Goal: Task Accomplishment & Management: Complete application form

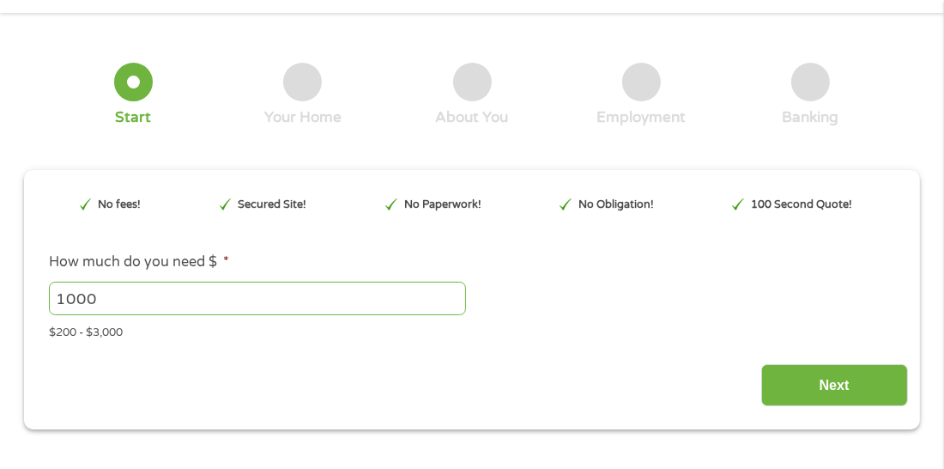
scroll to position [102, 0]
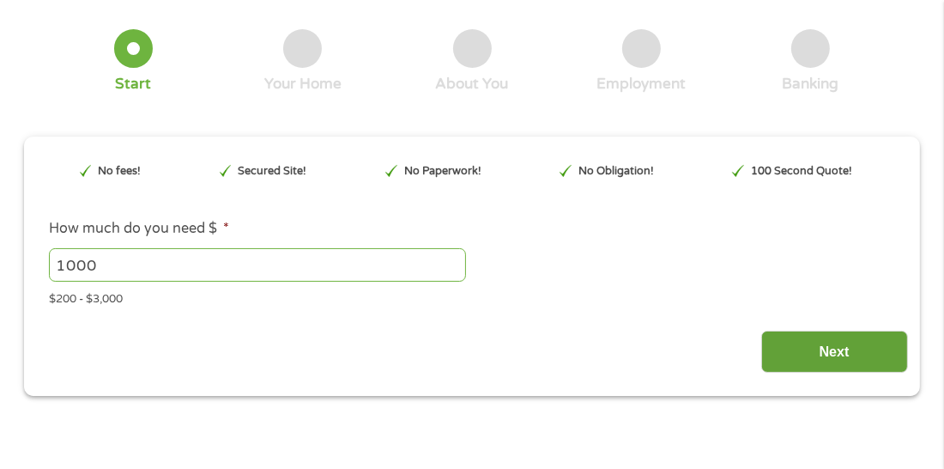
click at [782, 345] on input "Next" at bounding box center [834, 351] width 147 height 42
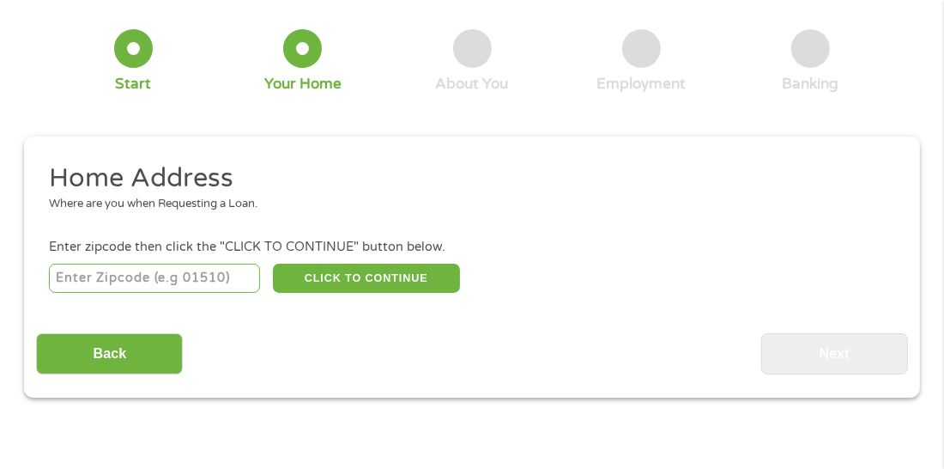
scroll to position [8, 0]
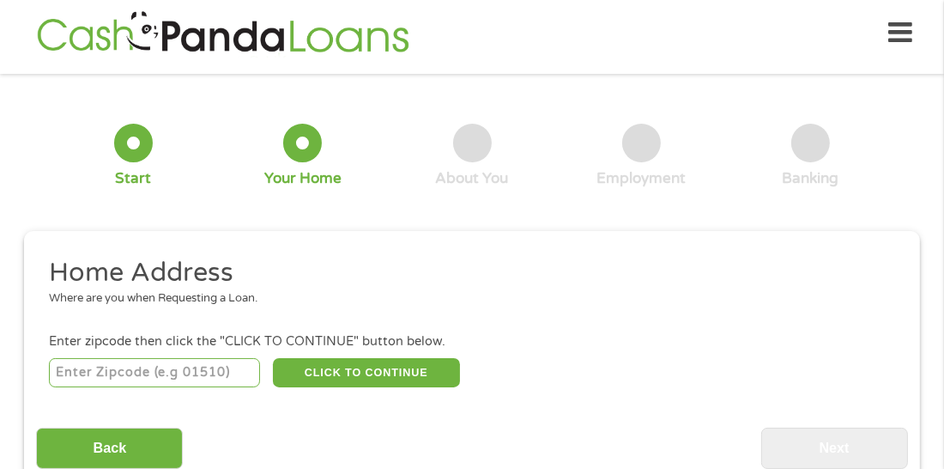
click at [227, 365] on input "number" at bounding box center [155, 372] width 212 height 29
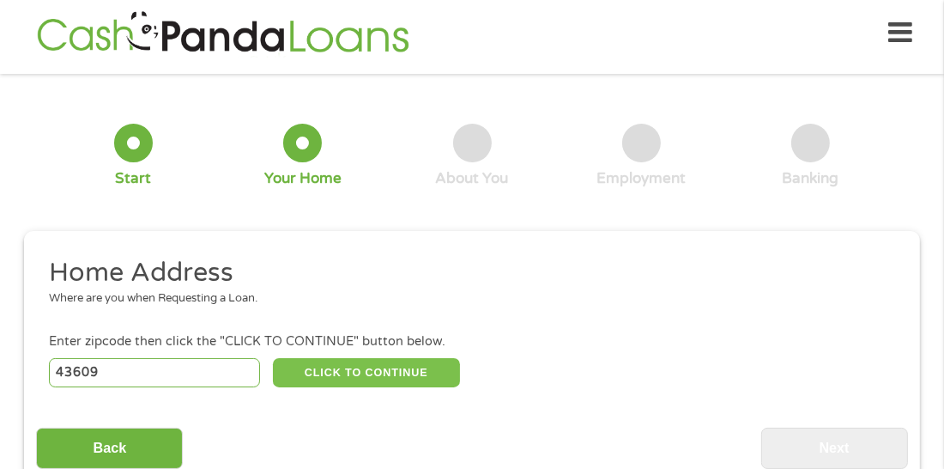
type input "43609"
click at [372, 372] on button "CLICK TO CONTINUE" at bounding box center [366, 372] width 187 height 29
type input "43609"
type input "[GEOGRAPHIC_DATA]"
select select "[US_STATE]"
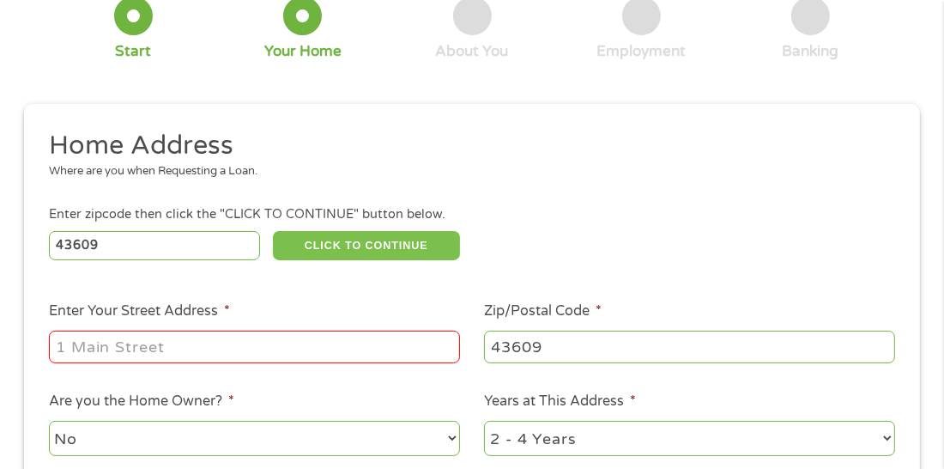
scroll to position [248, 0]
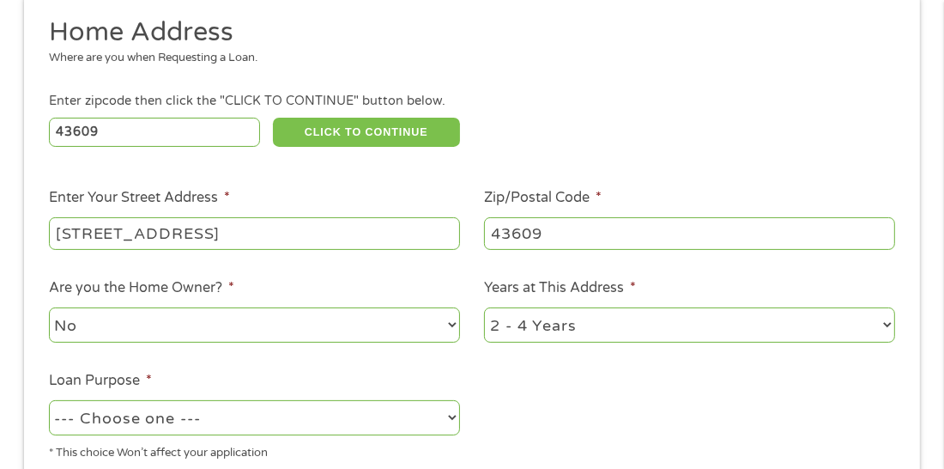
type input "[STREET_ADDRESS]"
click at [446, 414] on select "--- Choose one --- Pay Bills Debt Consolidation Home Improvement Major Purchase…" at bounding box center [254, 417] width 411 height 35
select select "paybills"
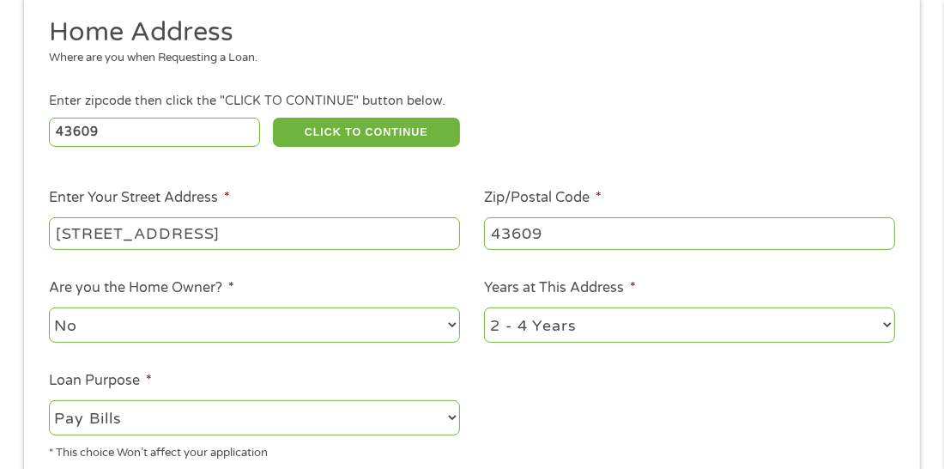
click at [49, 400] on select "--- Choose one --- Pay Bills Debt Consolidation Home Improvement Major Purchase…" at bounding box center [254, 417] width 411 height 35
click at [557, 404] on ul "Home Address Where are you when Requesting a Loan. Enter zipcode then click the…" at bounding box center [471, 244] width 871 height 458
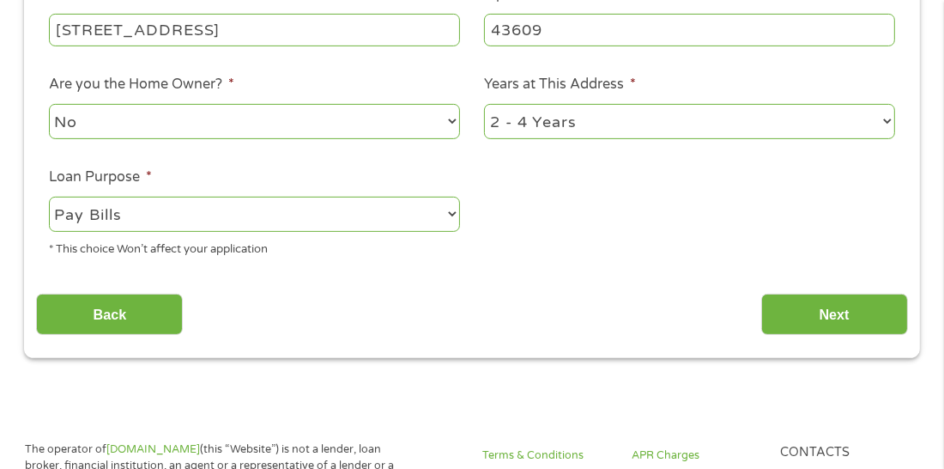
scroll to position [454, 0]
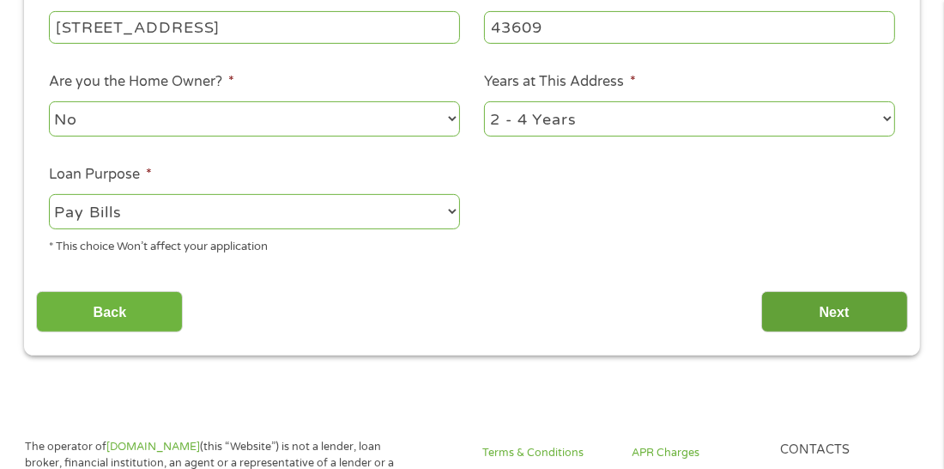
click at [805, 291] on input "Next" at bounding box center [834, 312] width 147 height 42
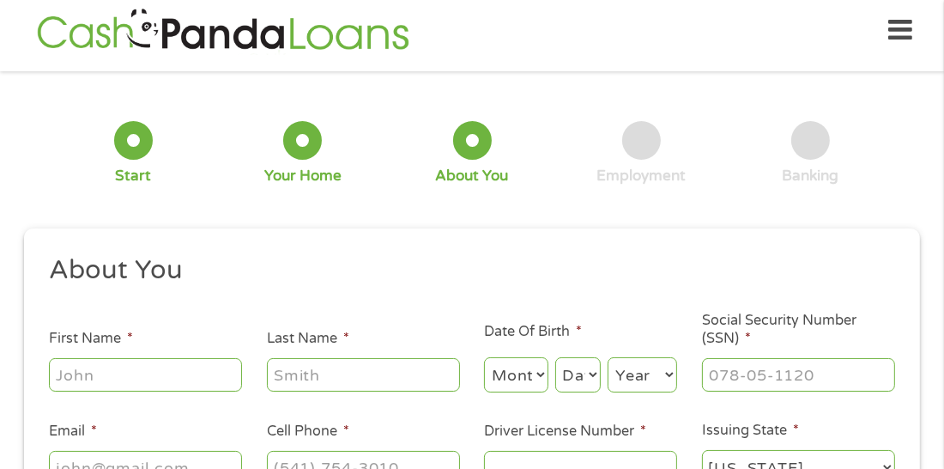
scroll to position [8, 0]
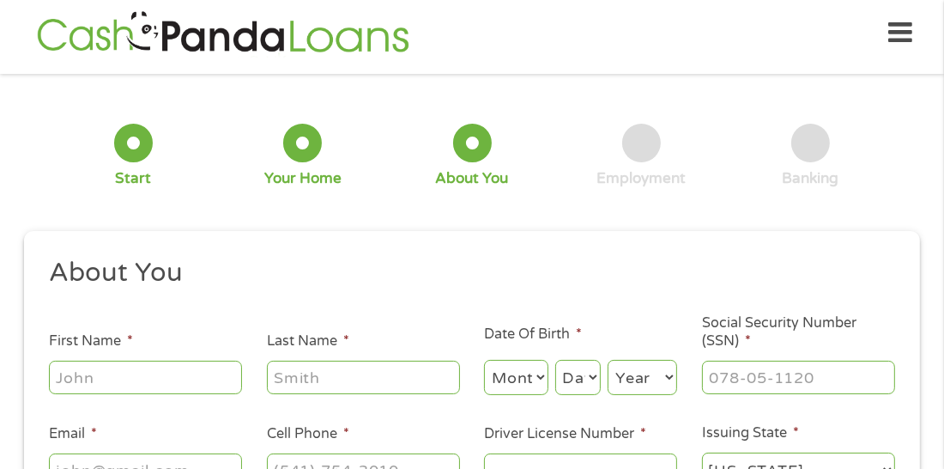
click at [155, 380] on input "First Name *" at bounding box center [145, 376] width 193 height 33
type input "ariane"
type input "[PERSON_NAME]"
click at [533, 388] on select "Month 1 2 3 4 5 6 7 8 9 10 11 12" at bounding box center [516, 377] width 64 height 35
select select "7"
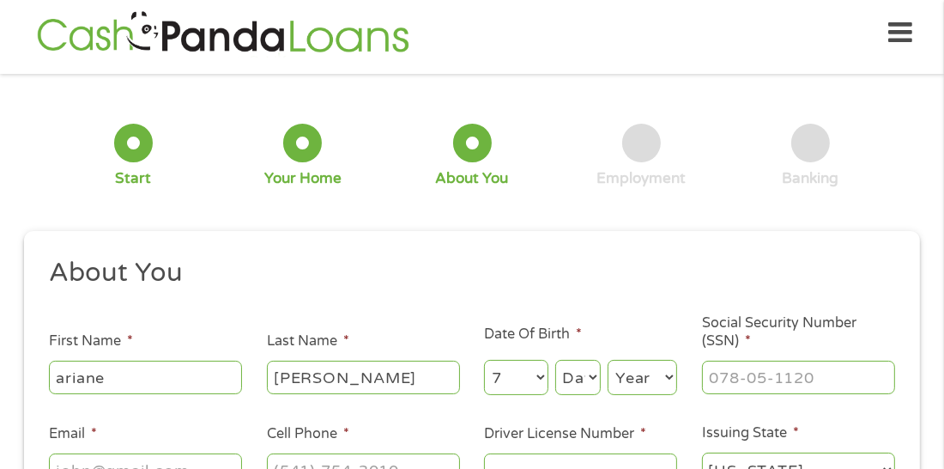
click at [484, 360] on select "Month 1 2 3 4 5 6 7 8 9 10 11 12" at bounding box center [516, 377] width 64 height 35
click at [567, 368] on select "Day 1 2 3 4 5 6 7 8 9 10 11 12 13 14 15 16 17 18 19 20 21 22 23 24 25 26 27 28 …" at bounding box center [577, 377] width 45 height 35
select select "27"
click at [556, 360] on select "Day 1 2 3 4 5 6 7 8 9 10 11 12 13 14 15 16 17 18 19 20 21 22 23 24 25 26 27 28 …" at bounding box center [577, 377] width 45 height 35
click at [614, 378] on select "Year [DATE] 2006 2005 2004 2003 2002 2001 2000 1999 1998 1997 1996 1995 1994 19…" at bounding box center [643, 377] width 70 height 35
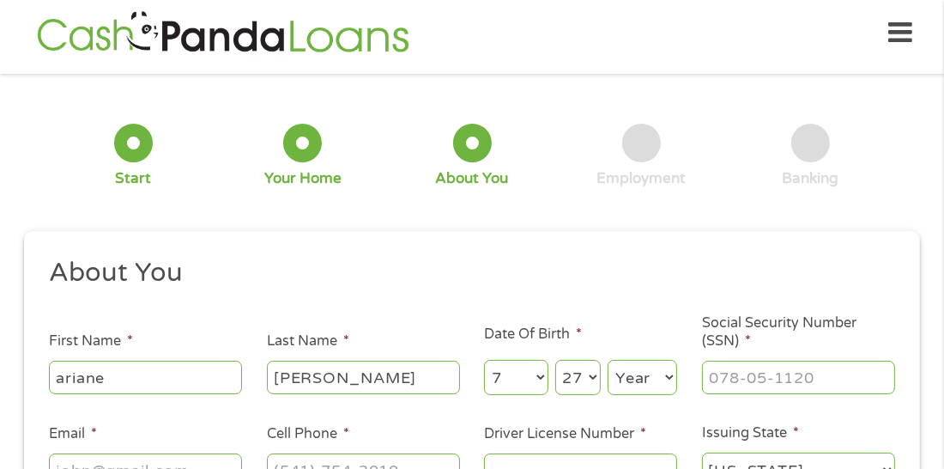
select select "1992"
click at [608, 360] on select "Year [DATE] 2006 2005 2004 2003 2002 2001 2000 1999 1998 1997 1996 1995 1994 19…" at bounding box center [643, 377] width 70 height 35
click at [713, 377] on input "Social Security Number (SSN) *" at bounding box center [798, 376] width 193 height 33
type input "268-96-6037"
click at [933, 318] on div "1 Start 2 Your Home 3 About You 4 Employment 5 Banking 6 This field is hidden w…" at bounding box center [472, 339] width 927 height 505
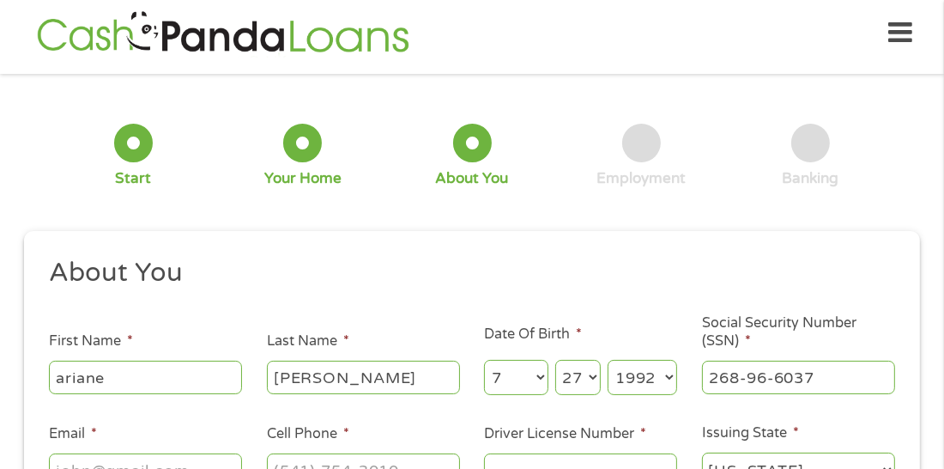
click at [933, 318] on div "1 Start 2 Your Home 3 About You 4 Employment 5 Banking 6 This field is hidden w…" at bounding box center [472, 339] width 927 height 505
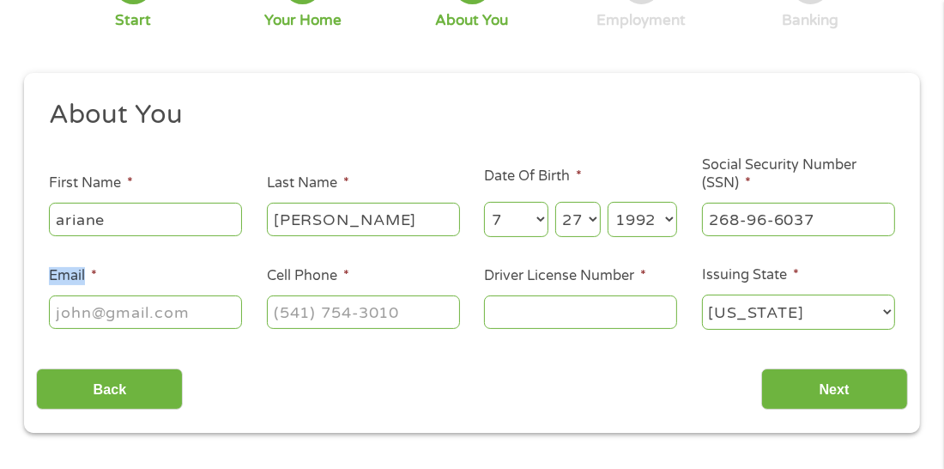
scroll to position [214, 0]
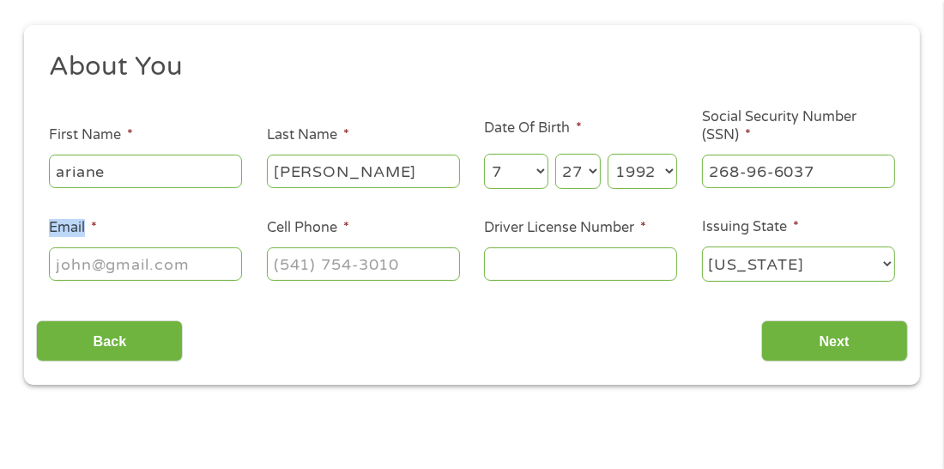
click at [131, 271] on input "Email *" at bounding box center [145, 263] width 193 height 33
type input "[EMAIL_ADDRESS][DOMAIN_NAME]"
click at [317, 263] on input "Cell Phone *" at bounding box center [363, 263] width 193 height 33
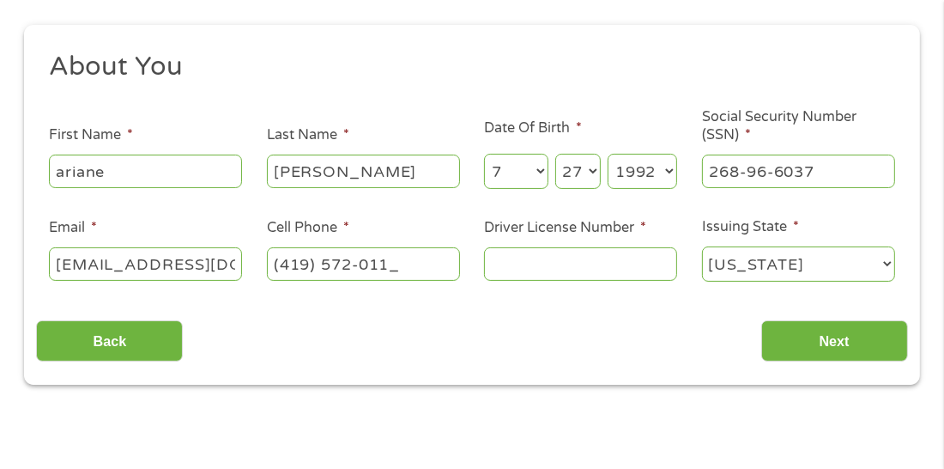
type input "[PHONE_NUMBER]"
click at [495, 269] on input "Driver License Number *" at bounding box center [580, 263] width 193 height 33
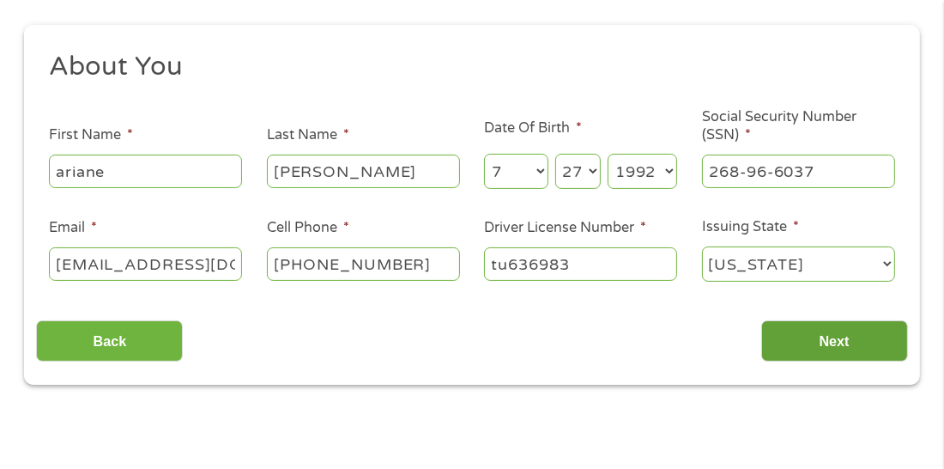
type input "tu636983"
click at [808, 331] on input "Next" at bounding box center [834, 341] width 147 height 42
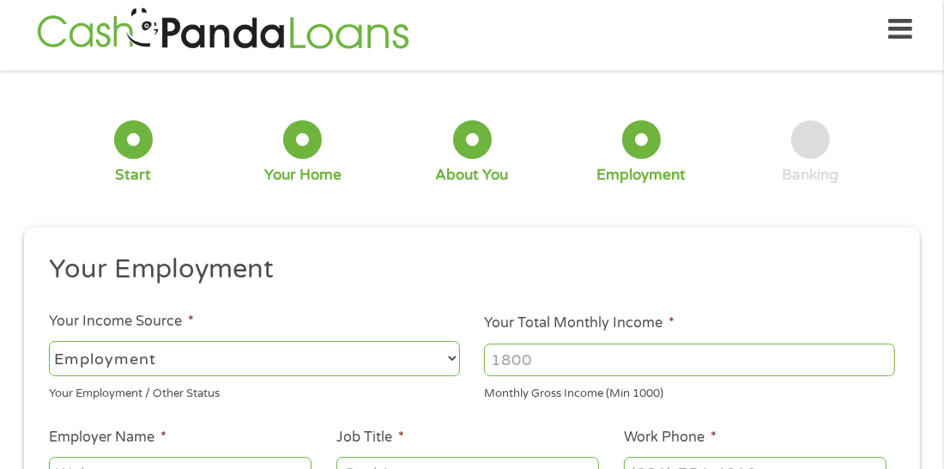
scroll to position [8, 0]
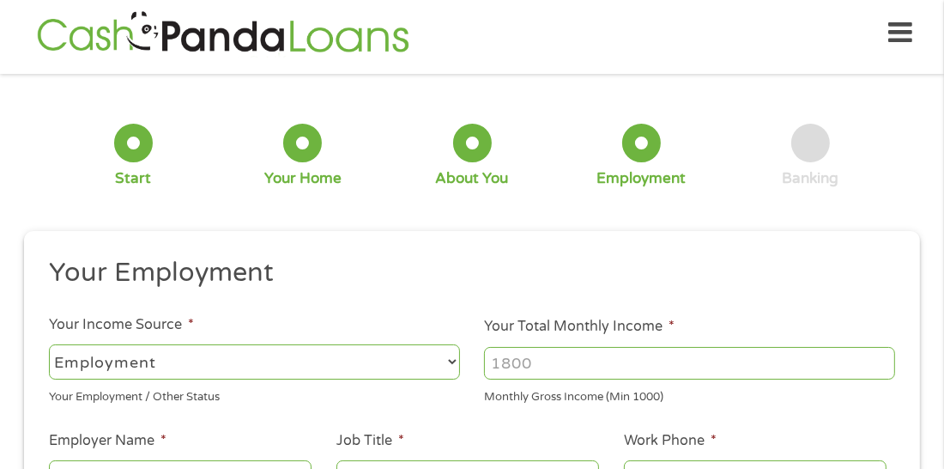
click at [414, 367] on select "--- Choose one --- Employment [DEMOGRAPHIC_DATA] Benefits" at bounding box center [254, 361] width 411 height 35
click at [49, 344] on select "--- Choose one --- Employment [DEMOGRAPHIC_DATA] Benefits" at bounding box center [254, 361] width 411 height 35
click at [412, 422] on ul "Your Employment Your Income Source * --- Choose one --- Employment [DEMOGRAPHIC…" at bounding box center [471, 475] width 871 height 439
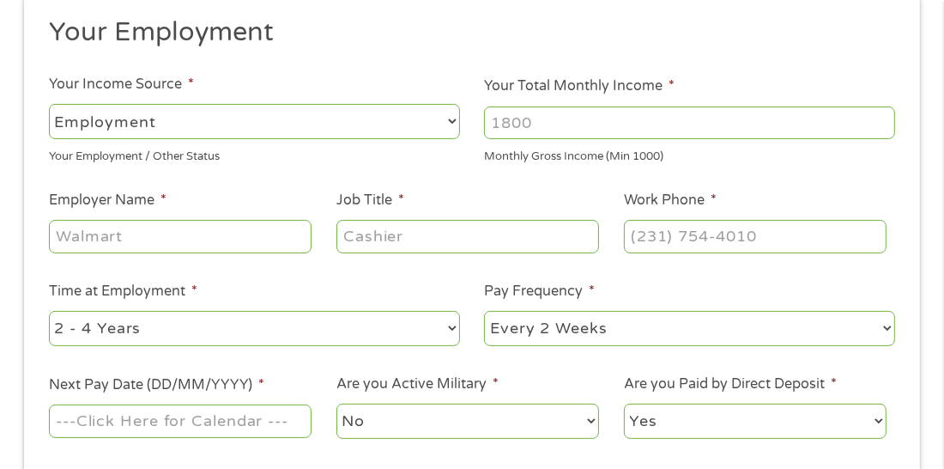
scroll to position [282, 0]
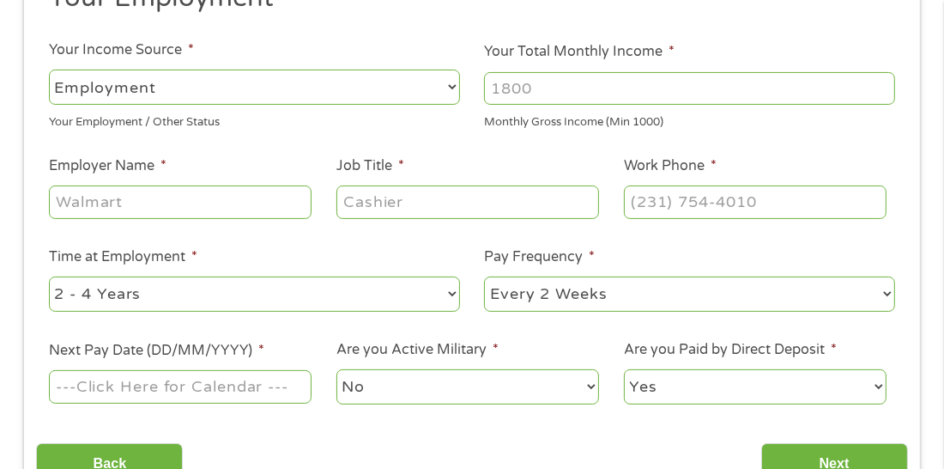
click at [149, 207] on input "Employer Name *" at bounding box center [180, 201] width 263 height 33
type input "heatherdowns care center"
click at [387, 197] on input "Job Title *" at bounding box center [467, 201] width 263 height 33
type input "stna"
click at [695, 202] on input "(___) ___-____" at bounding box center [755, 201] width 263 height 33
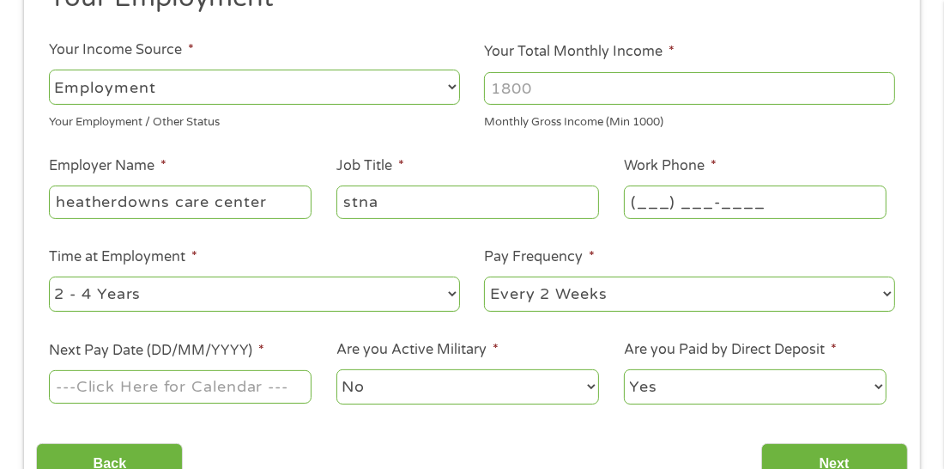
click at [695, 201] on input "(___) ___-____" at bounding box center [755, 201] width 263 height 33
type input "(___) _41-9382"
click at [835, 305] on select "--- Choose one --- Every 2 Weeks Every Week Monthly Semi-Monthly" at bounding box center [689, 293] width 411 height 35
click at [817, 197] on input "(___) ___-____" at bounding box center [755, 201] width 263 height 33
type input "[PHONE_NUMBER]"
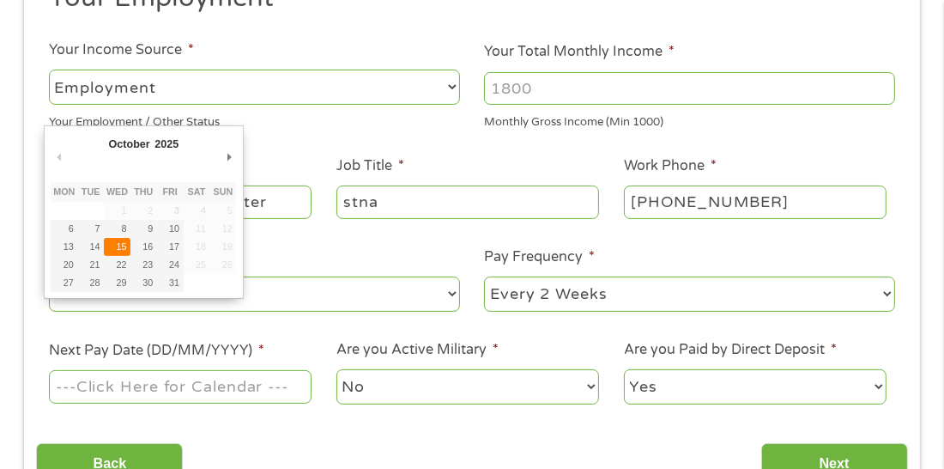
type input "[DATE]"
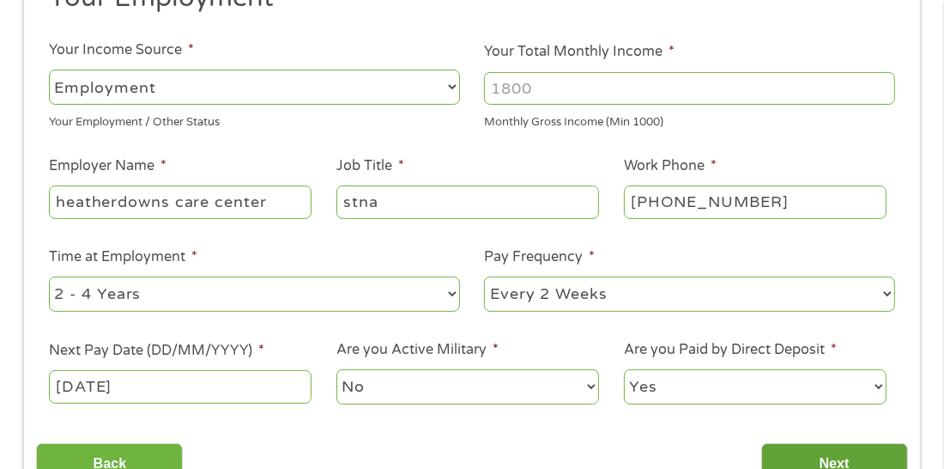
click at [777, 453] on input "Next" at bounding box center [834, 464] width 147 height 42
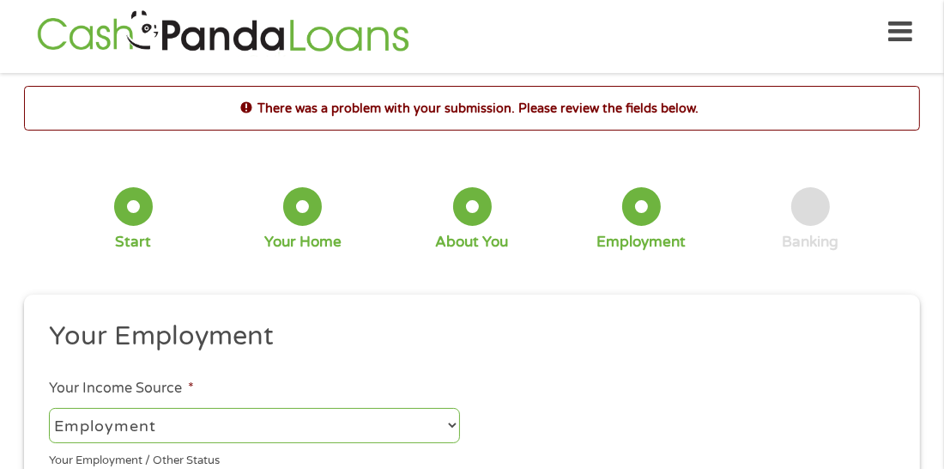
scroll to position [8, 0]
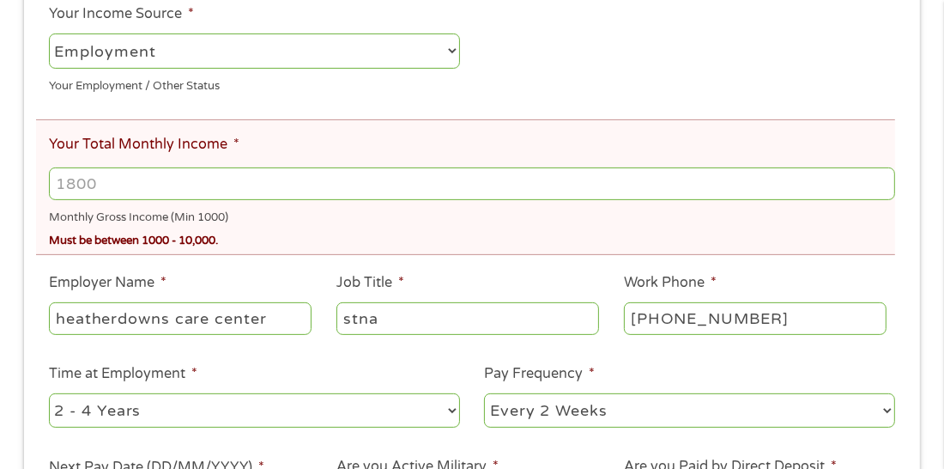
scroll to position [385, 0]
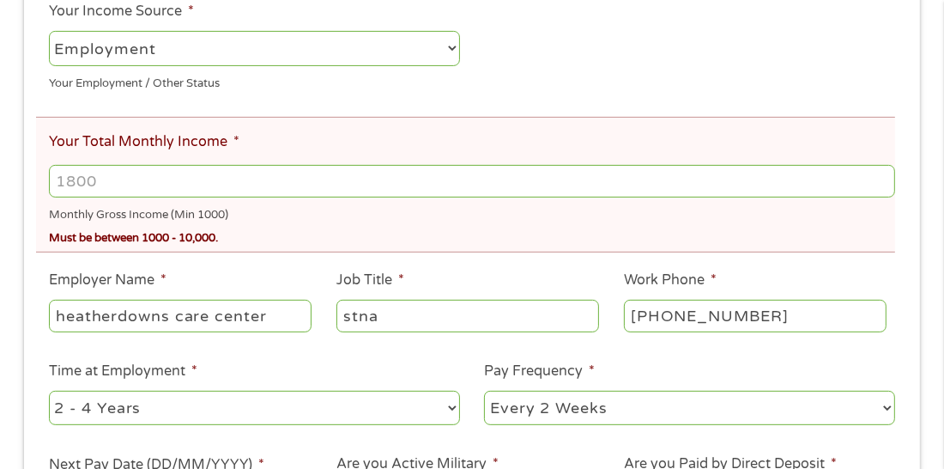
click at [63, 179] on input "Your Total Monthly Income *" at bounding box center [472, 181] width 846 height 33
type input "2"
type input "2500"
click at [775, 276] on li "Work Phone * [PHONE_NUMBER]" at bounding box center [754, 302] width 287 height 66
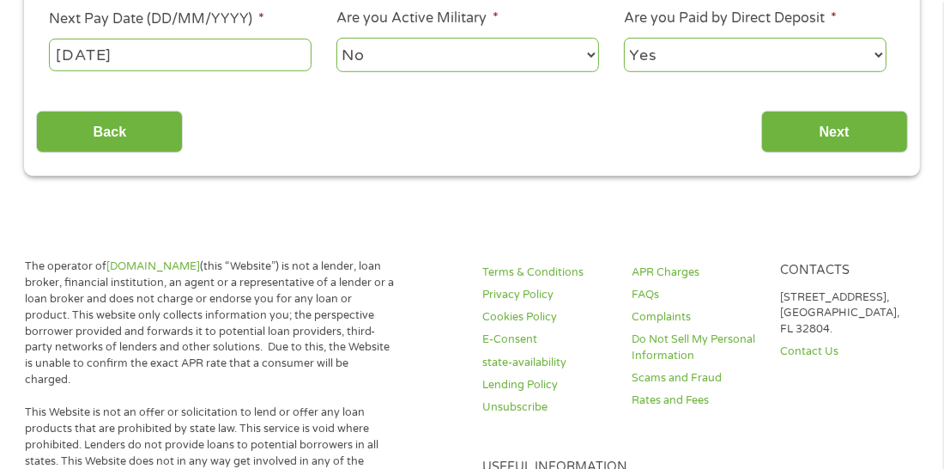
scroll to position [832, 0]
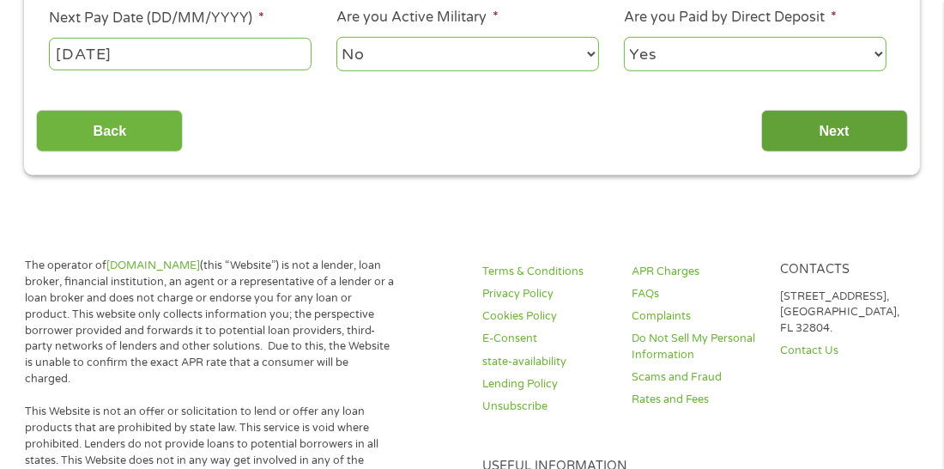
click at [811, 118] on input "Next" at bounding box center [834, 131] width 147 height 42
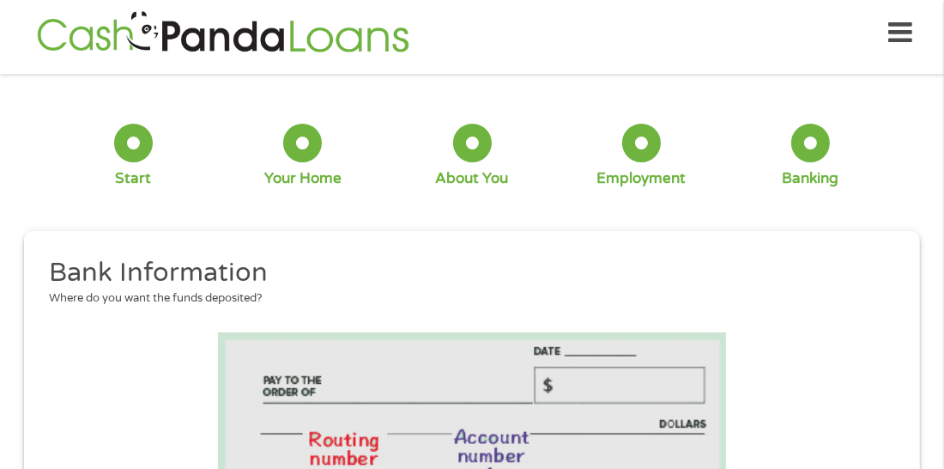
scroll to position [246, 7]
click at [870, 271] on h2 "Bank Information" at bounding box center [466, 273] width 834 height 34
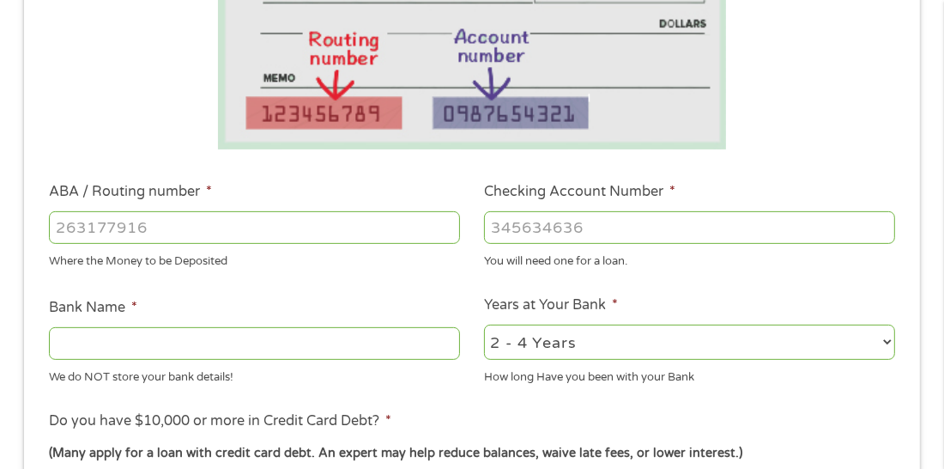
scroll to position [454, 0]
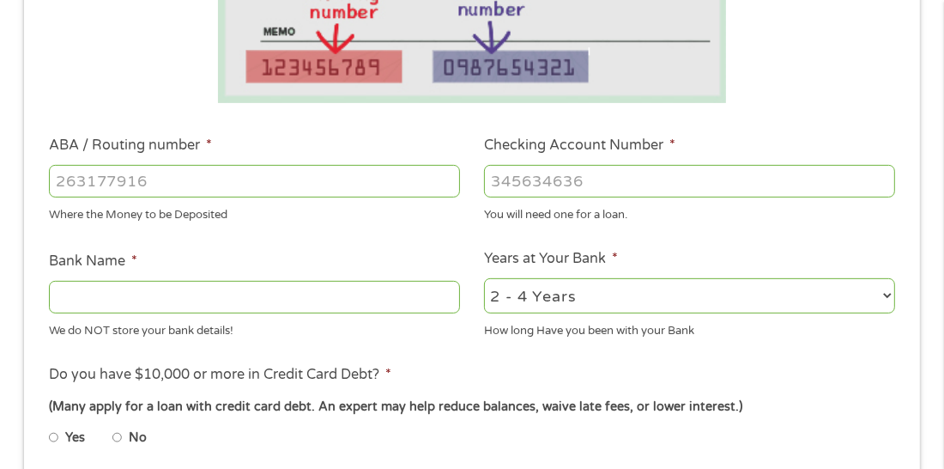
click at [251, 184] on input "ABA / Routing number *" at bounding box center [254, 181] width 411 height 33
type input "041000124"
type input "PNC BANK [US_STATE]"
type input "041000124"
click at [522, 182] on input "Checking Account Number *" at bounding box center [689, 181] width 411 height 33
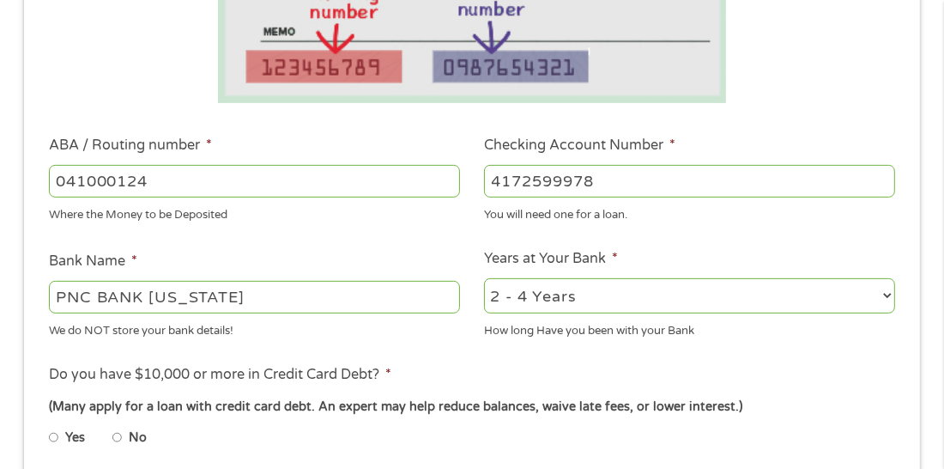
type input "4172599978"
click at [538, 380] on li "Do you have $10,000 or more in Credit Card Debt? * (Many apply for a loan with …" at bounding box center [471, 412] width 871 height 96
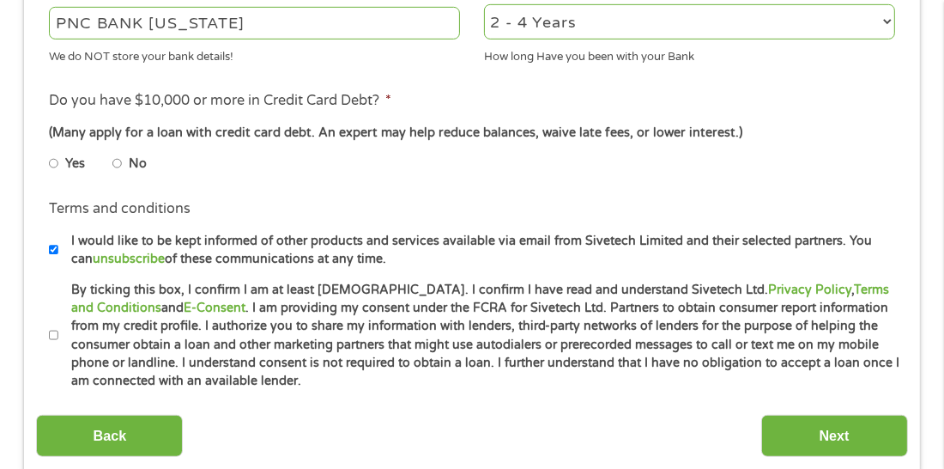
scroll to position [729, 0]
click at [118, 164] on input "No" at bounding box center [117, 162] width 10 height 27
radio input "true"
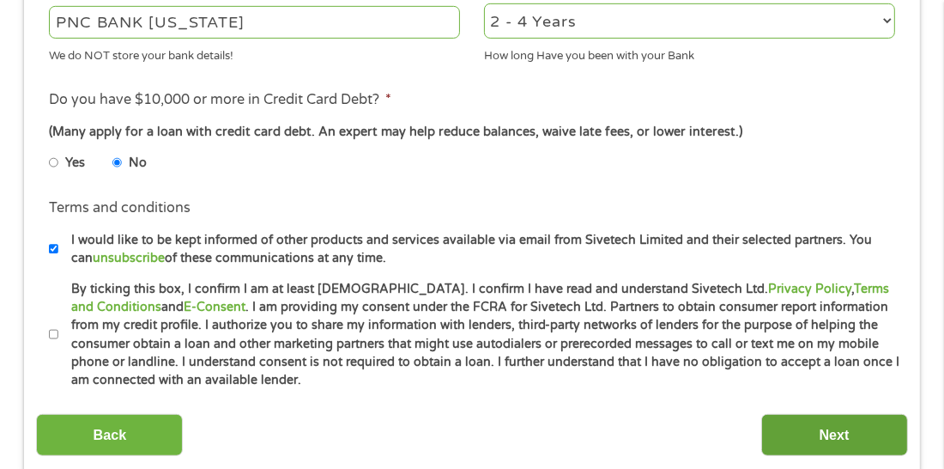
click at [824, 437] on input "Next" at bounding box center [834, 435] width 147 height 42
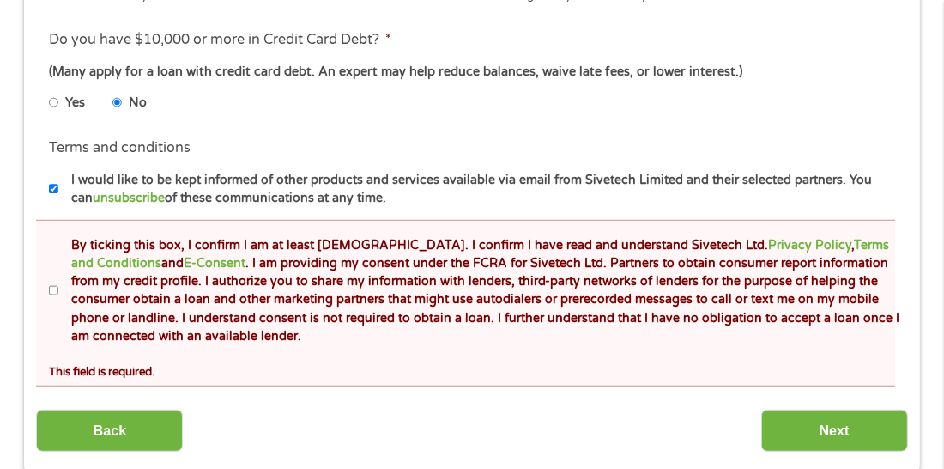
scroll to position [900, 0]
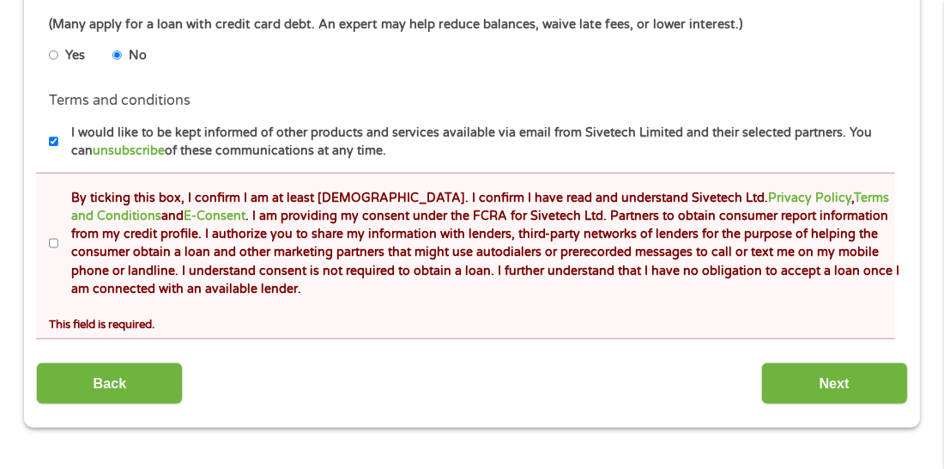
click at [51, 235] on input "By ticking this box, I confirm I am at least [DEMOGRAPHIC_DATA]. I confirm I ha…" at bounding box center [54, 243] width 10 height 27
checkbox input "true"
click at [850, 391] on input "Next" at bounding box center [834, 383] width 147 height 42
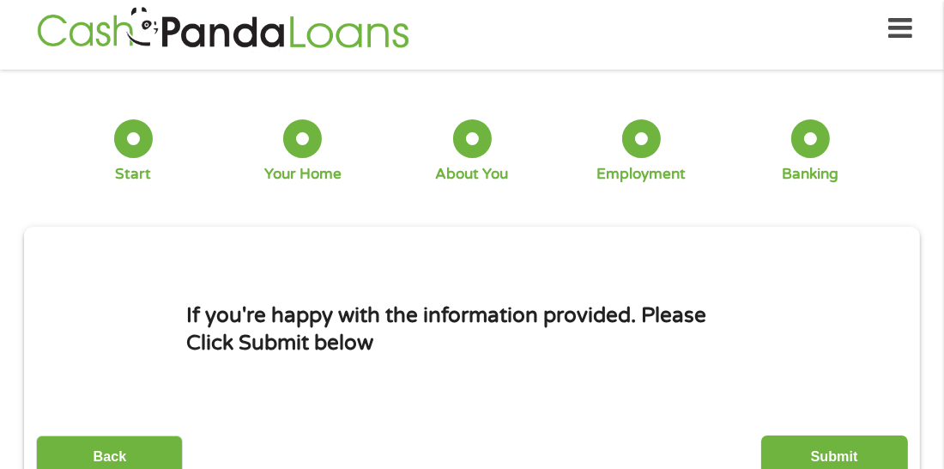
scroll to position [8, 0]
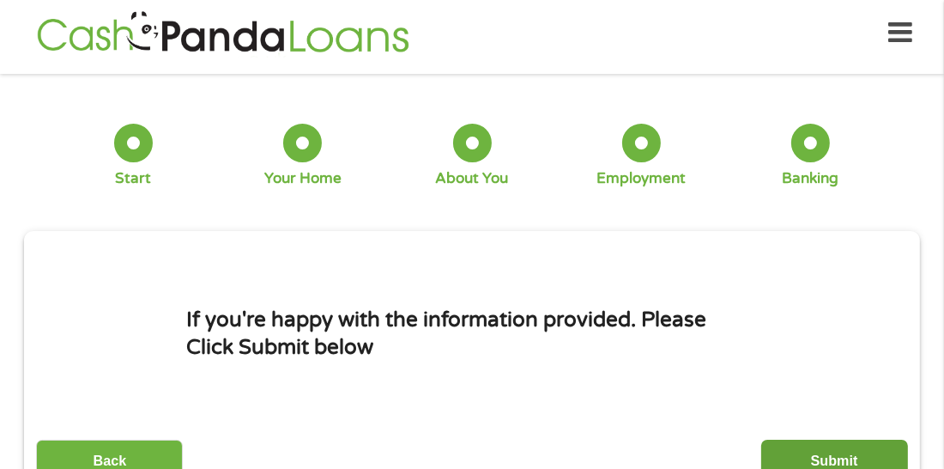
click at [832, 454] on input "Submit" at bounding box center [834, 460] width 147 height 42
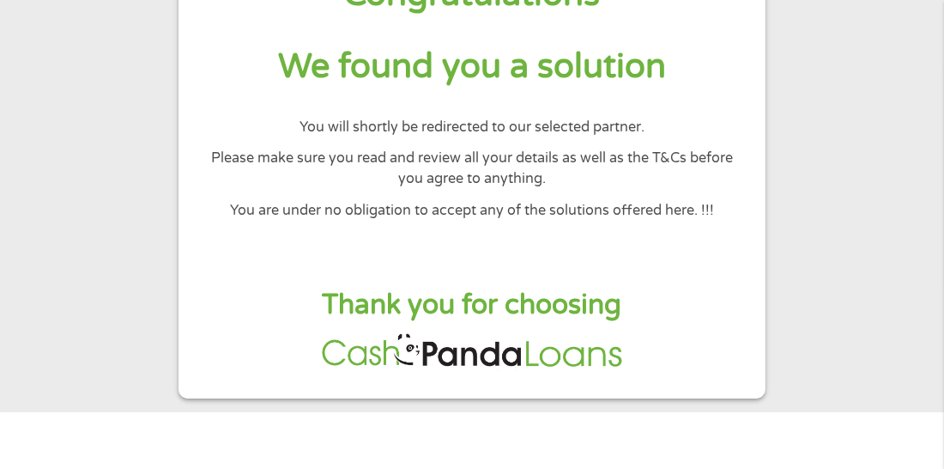
scroll to position [102, 0]
